Goal: Navigation & Orientation: Go to known website

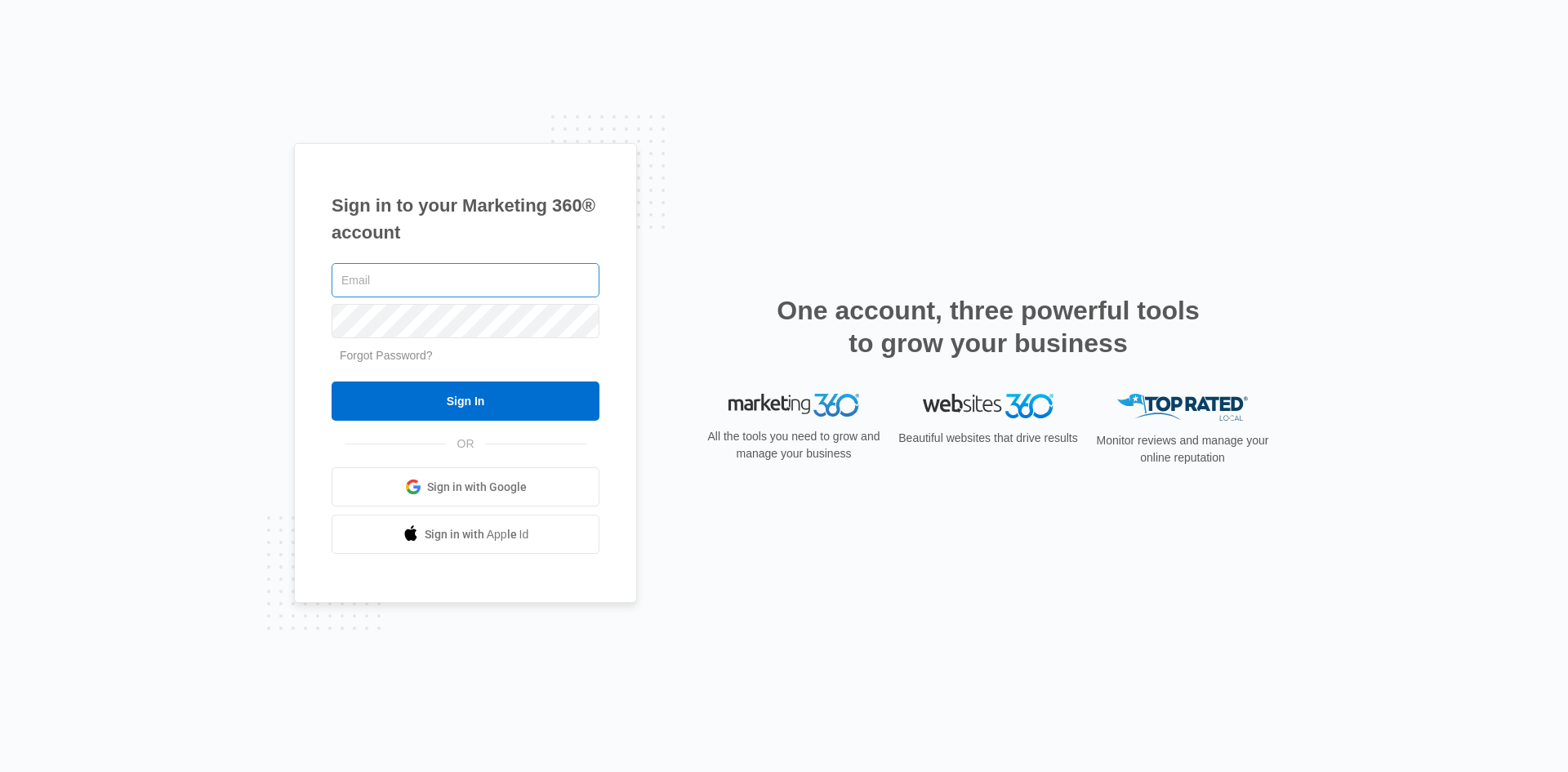
click at [436, 288] on input "text" at bounding box center [465, 280] width 268 height 35
click at [503, 472] on link "Sign in with Google" at bounding box center [465, 487] width 268 height 39
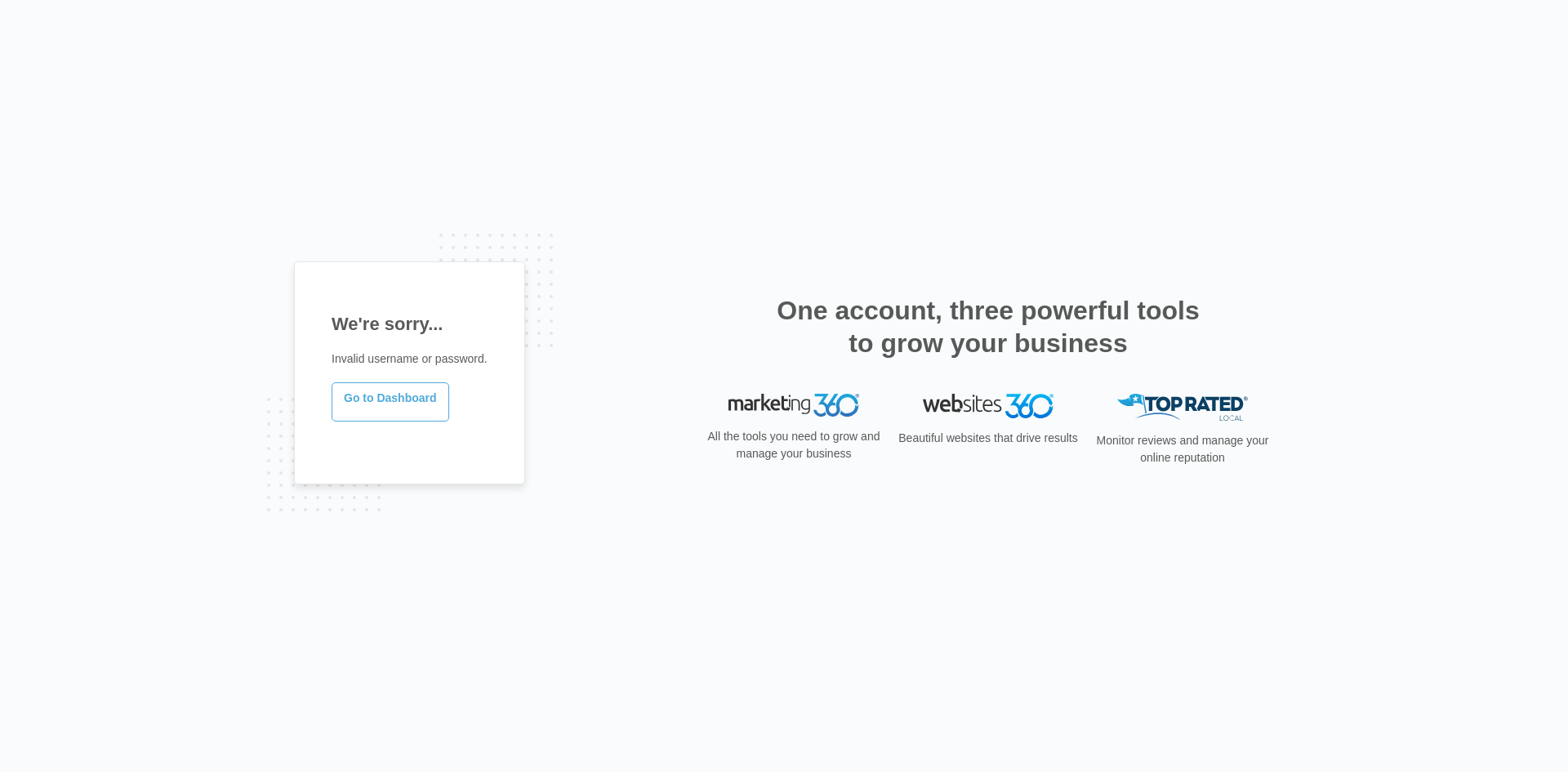
click at [409, 393] on link "Go to Dashboard" at bounding box center [389, 402] width 117 height 39
